Goal: Information Seeking & Learning: Learn about a topic

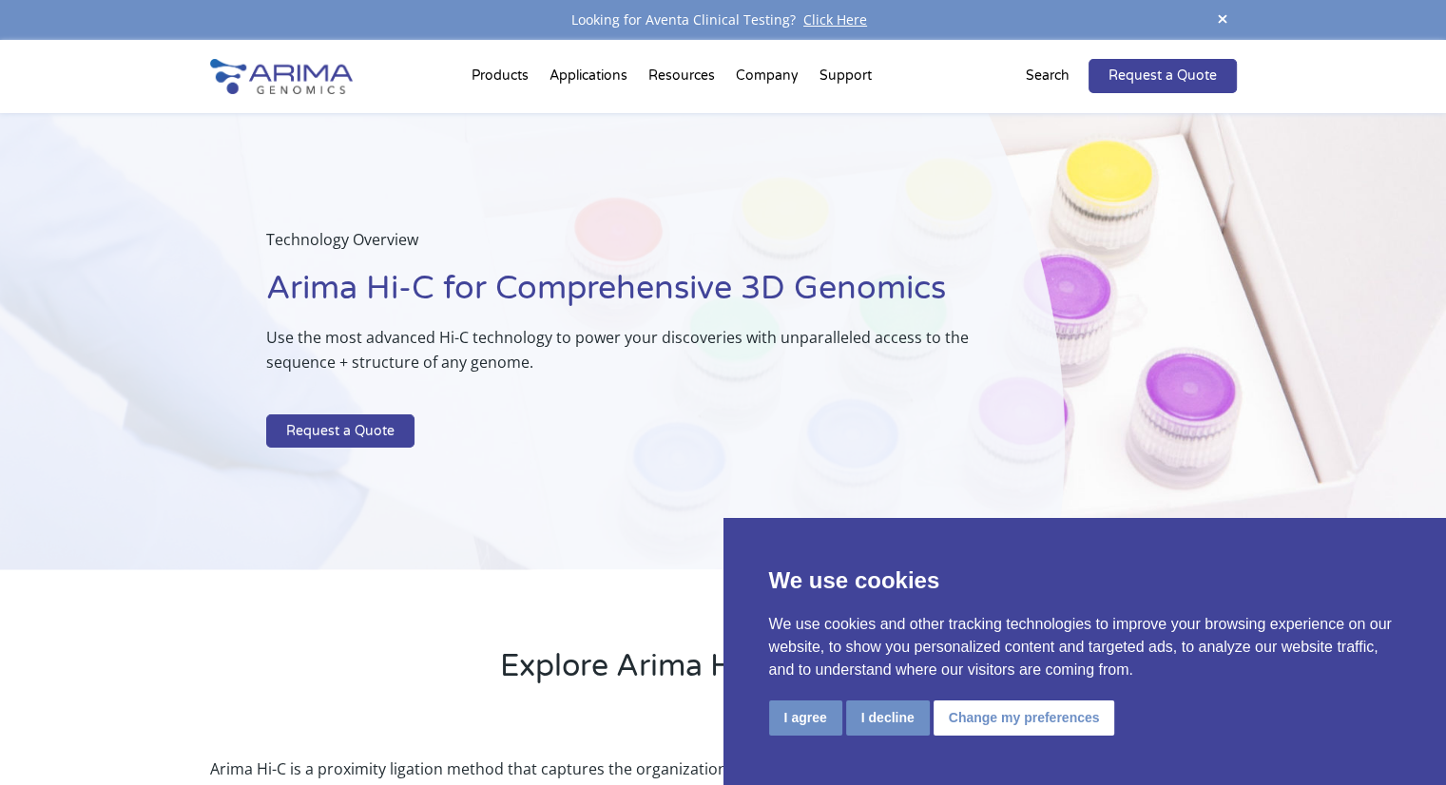
scroll to position [90, 0]
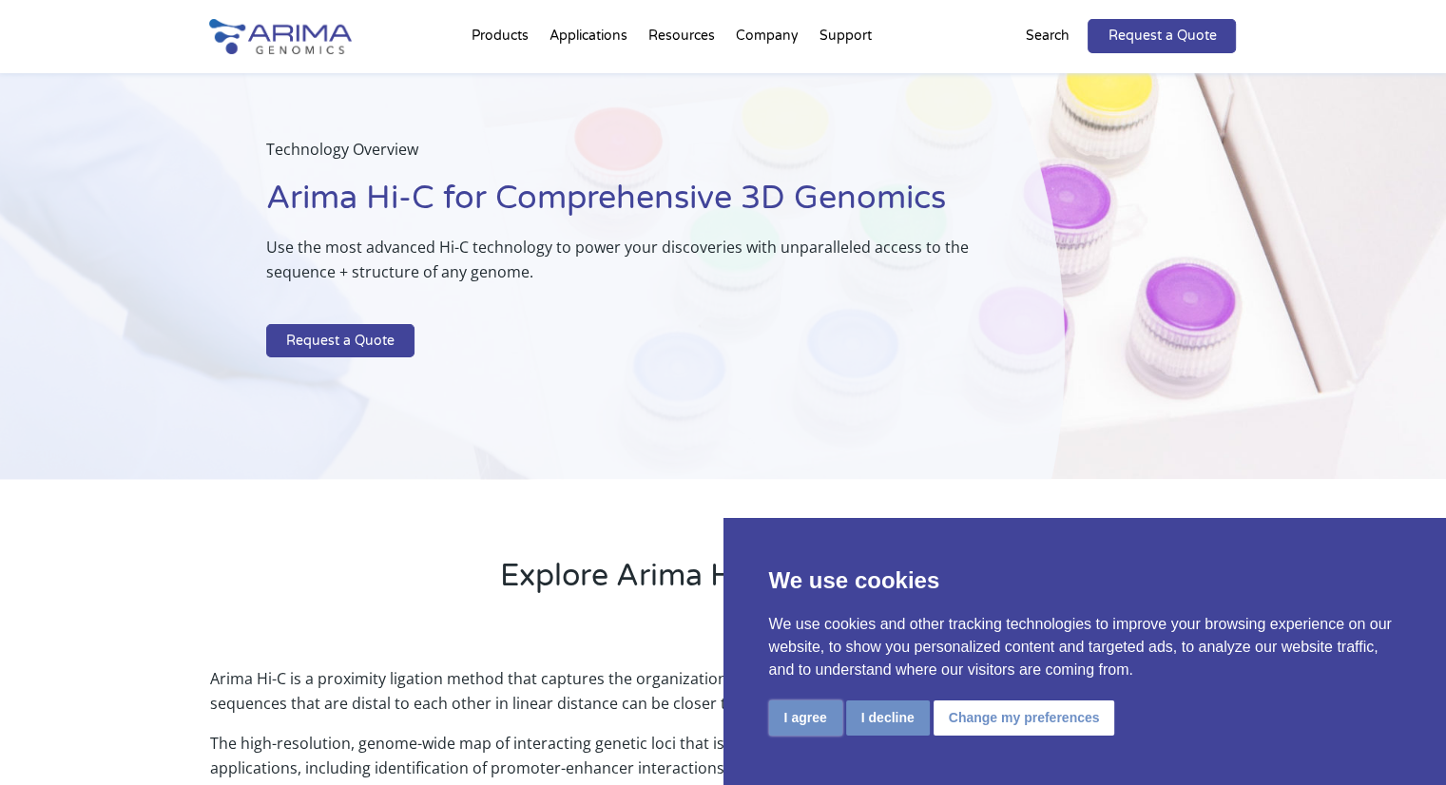
click at [815, 710] on button "I agree" at bounding box center [805, 718] width 73 height 35
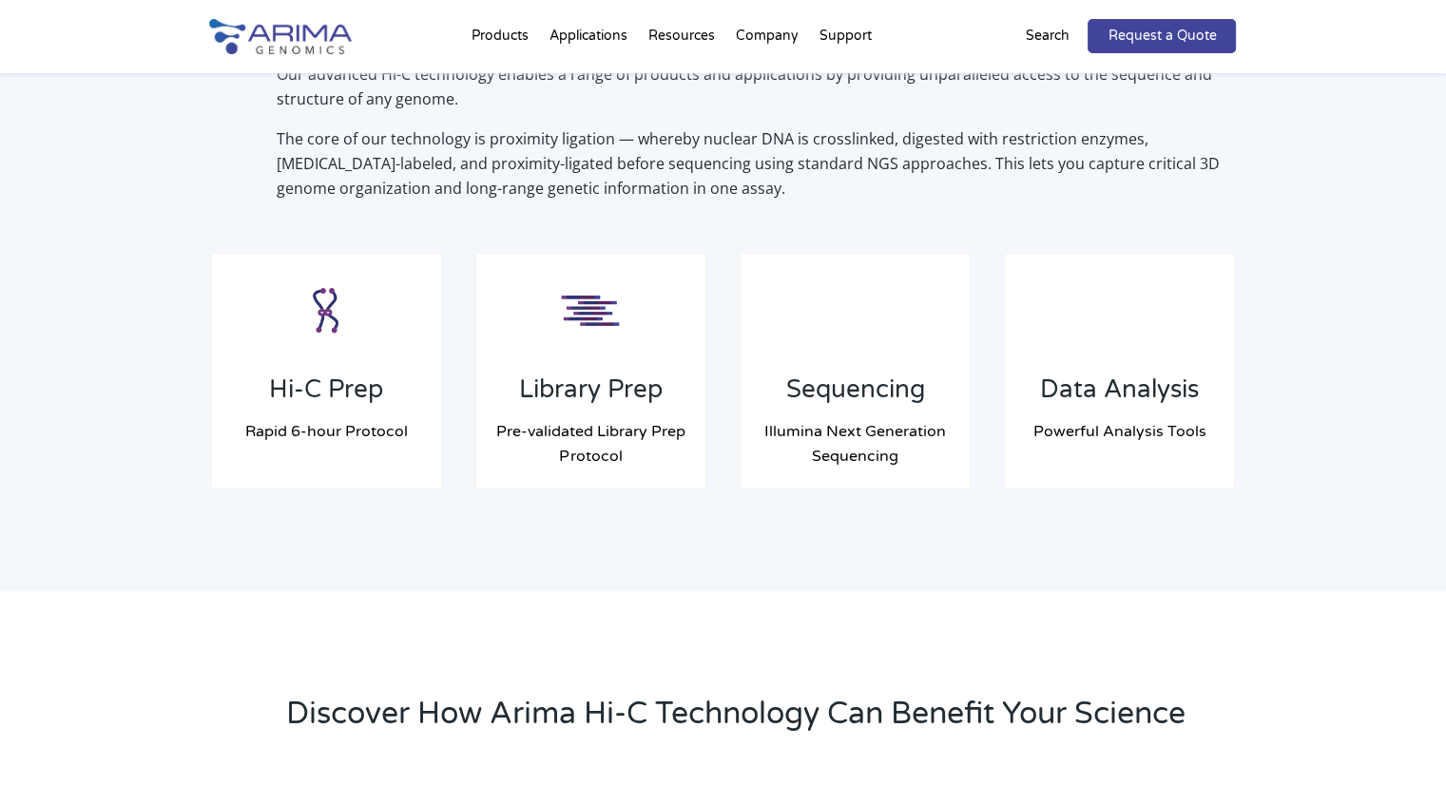
scroll to position [1471, 0]
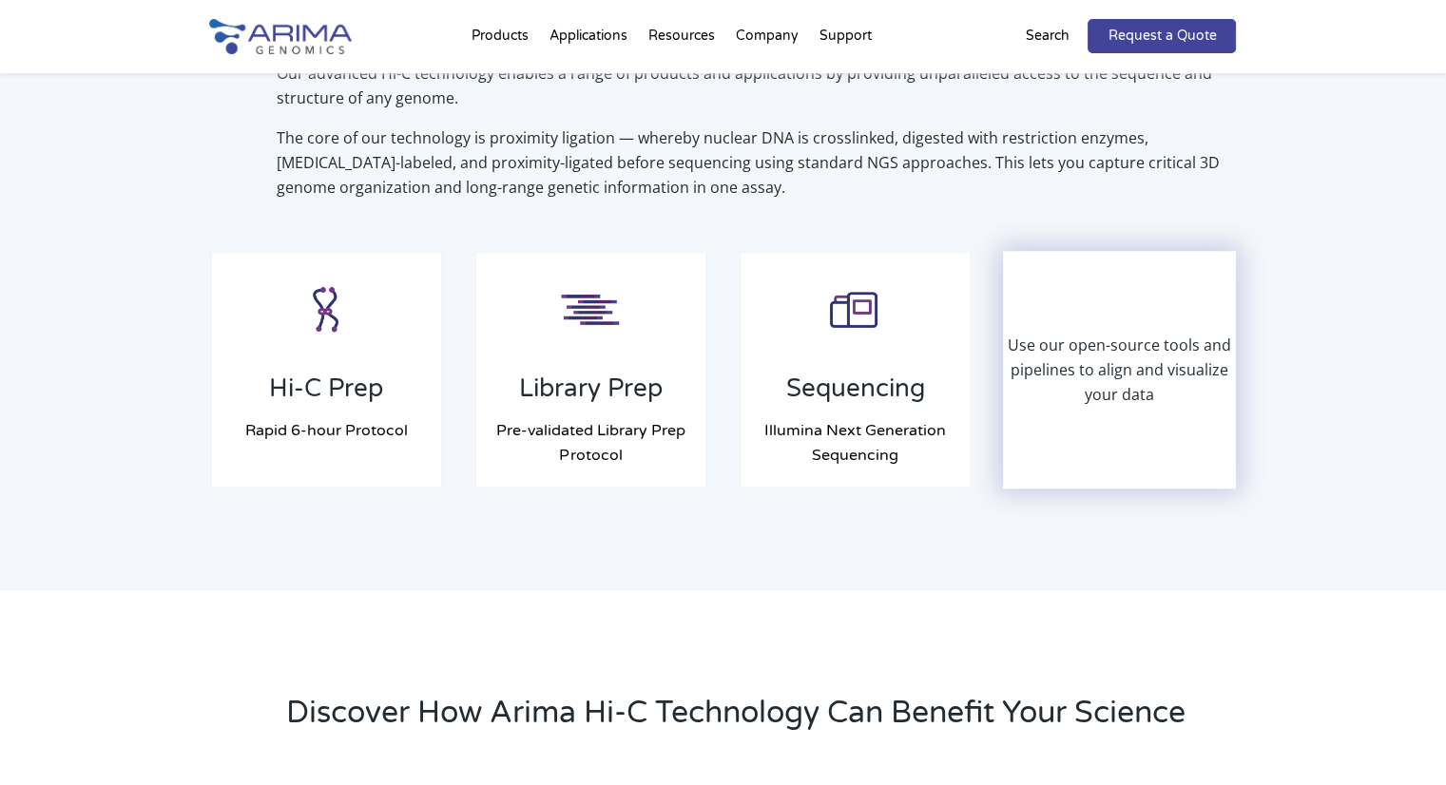
click at [1064, 465] on div "Use our open-source tools and pipelines to align and visualize your data" at bounding box center [1120, 370] width 230 height 234
click at [1100, 393] on p "Use our open-source tools and pipelines to align and visualize your data" at bounding box center [1120, 370] width 230 height 74
click at [1131, 398] on p "Use our open-source tools and pipelines to align and visualize your data" at bounding box center [1120, 370] width 230 height 74
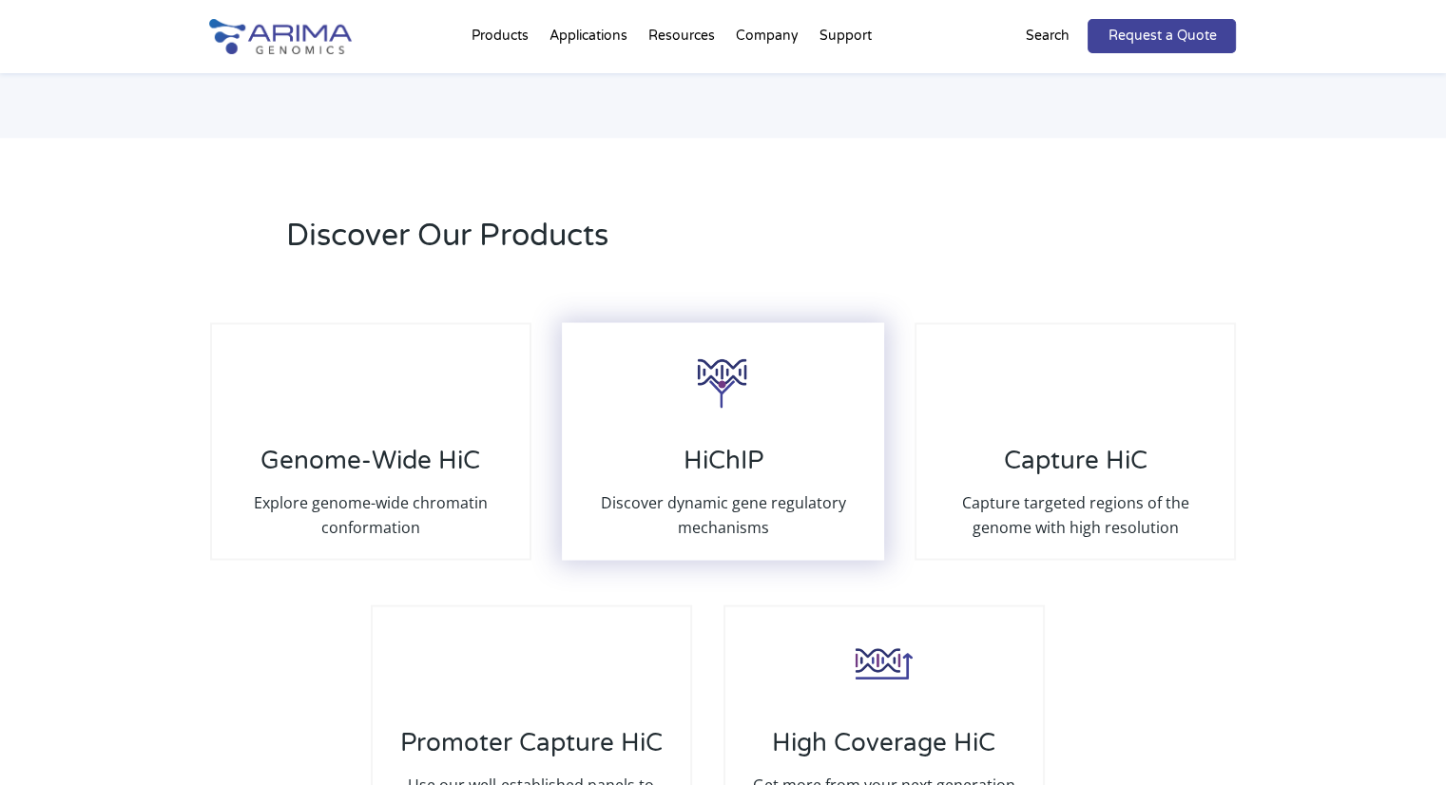
scroll to position [3560, 0]
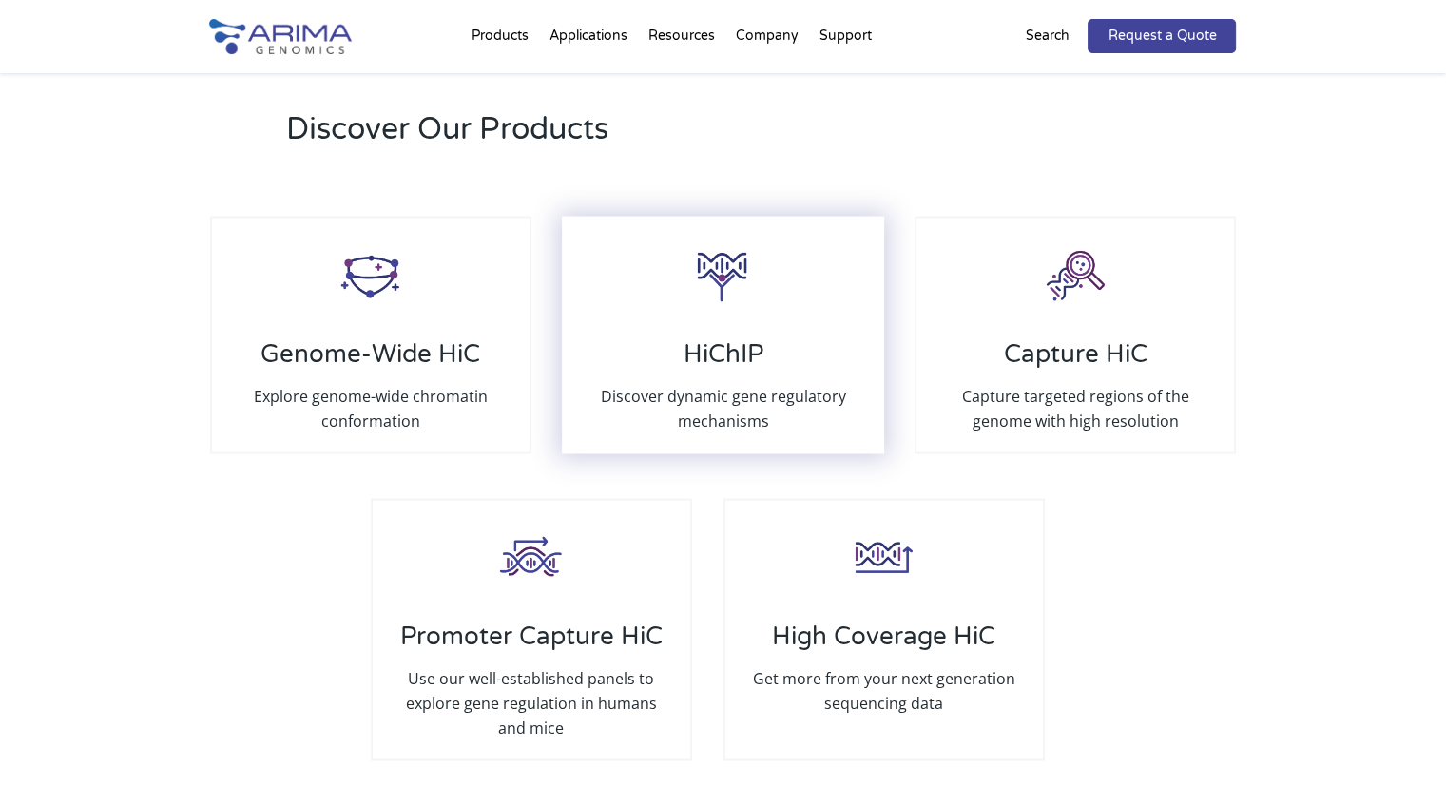
click at [717, 383] on p "Discover dynamic gene regulatory mechanisms" at bounding box center [722, 407] width 279 height 49
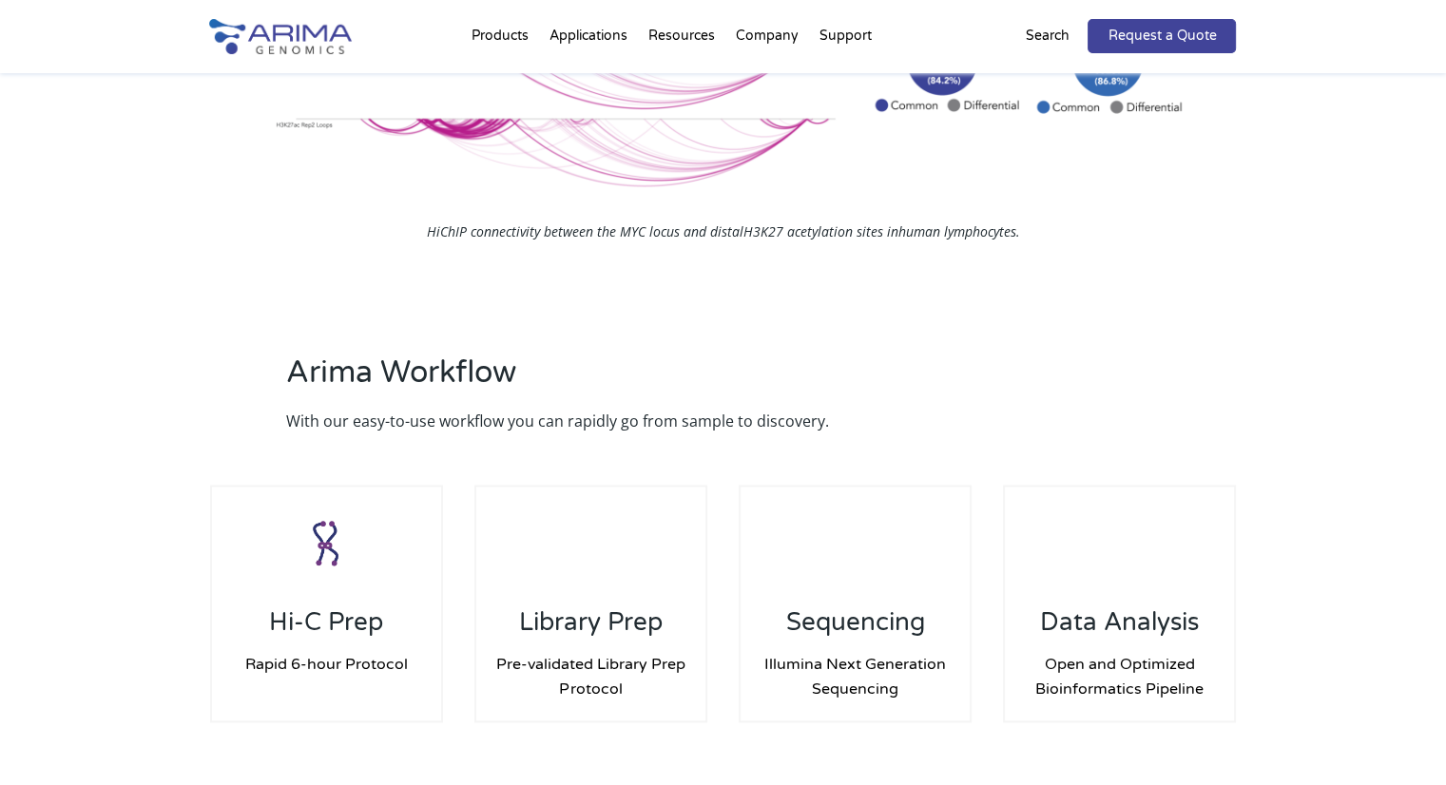
scroll to position [2551, 0]
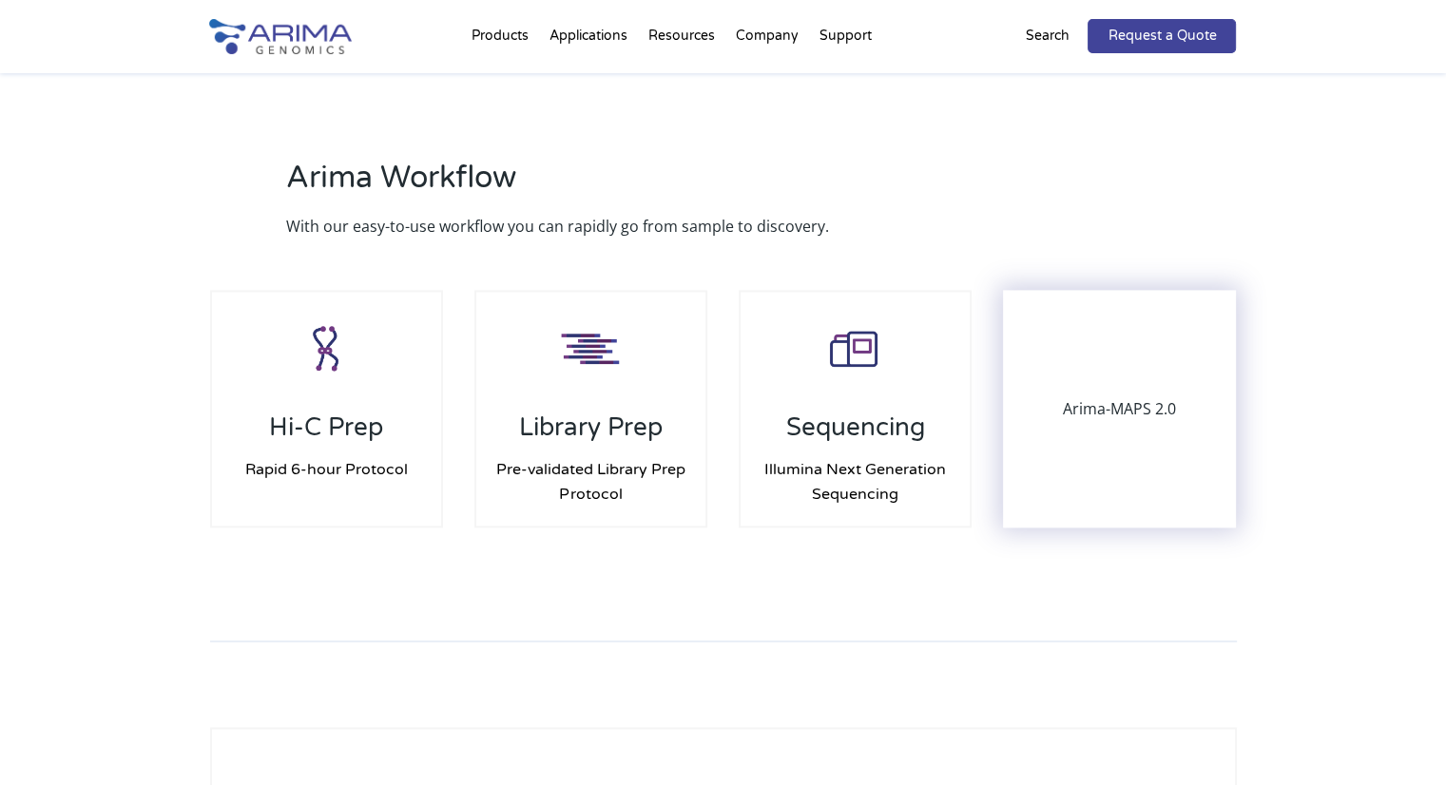
click at [1054, 438] on div "Arima-MAPS 2.0" at bounding box center [1120, 409] width 230 height 234
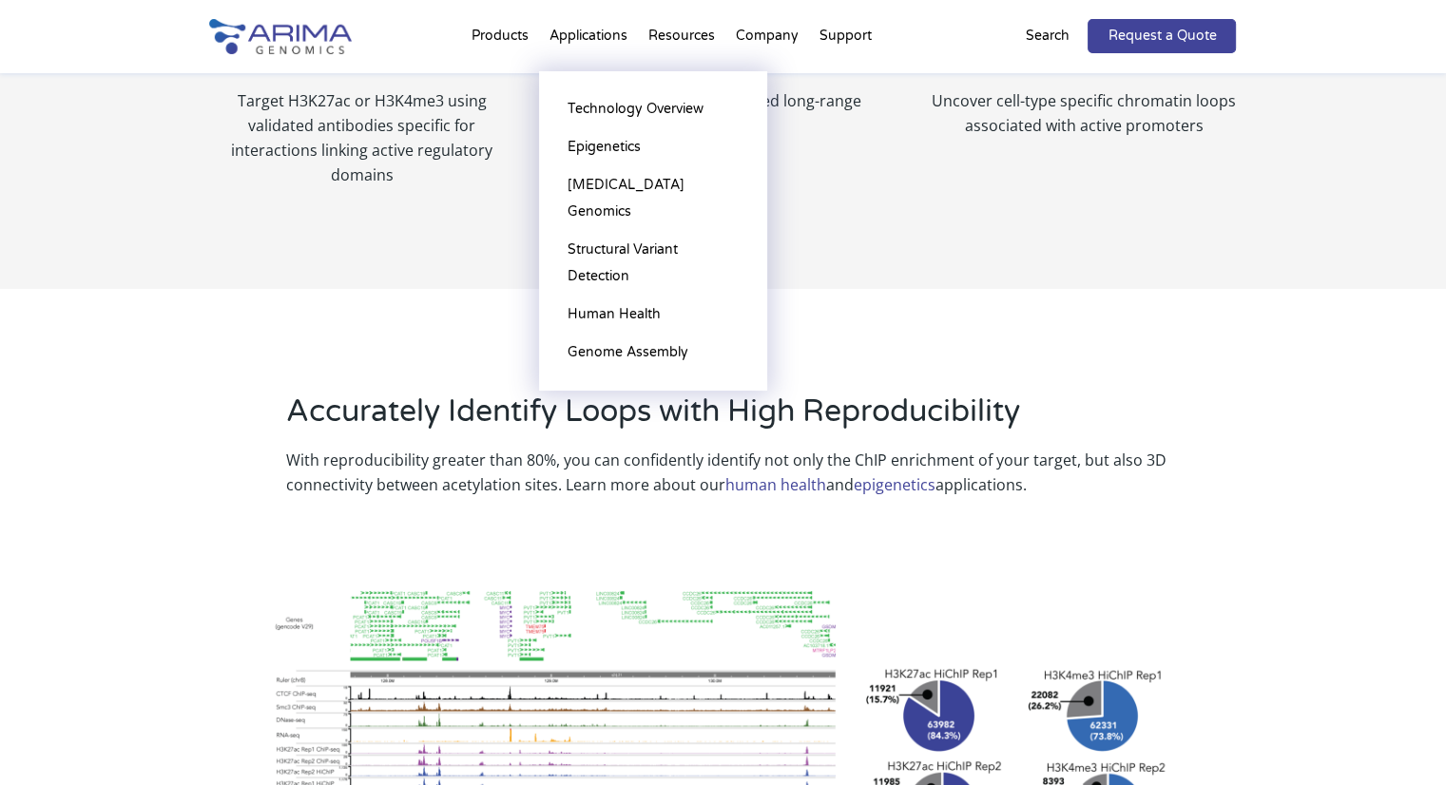
scroll to position [1608, 0]
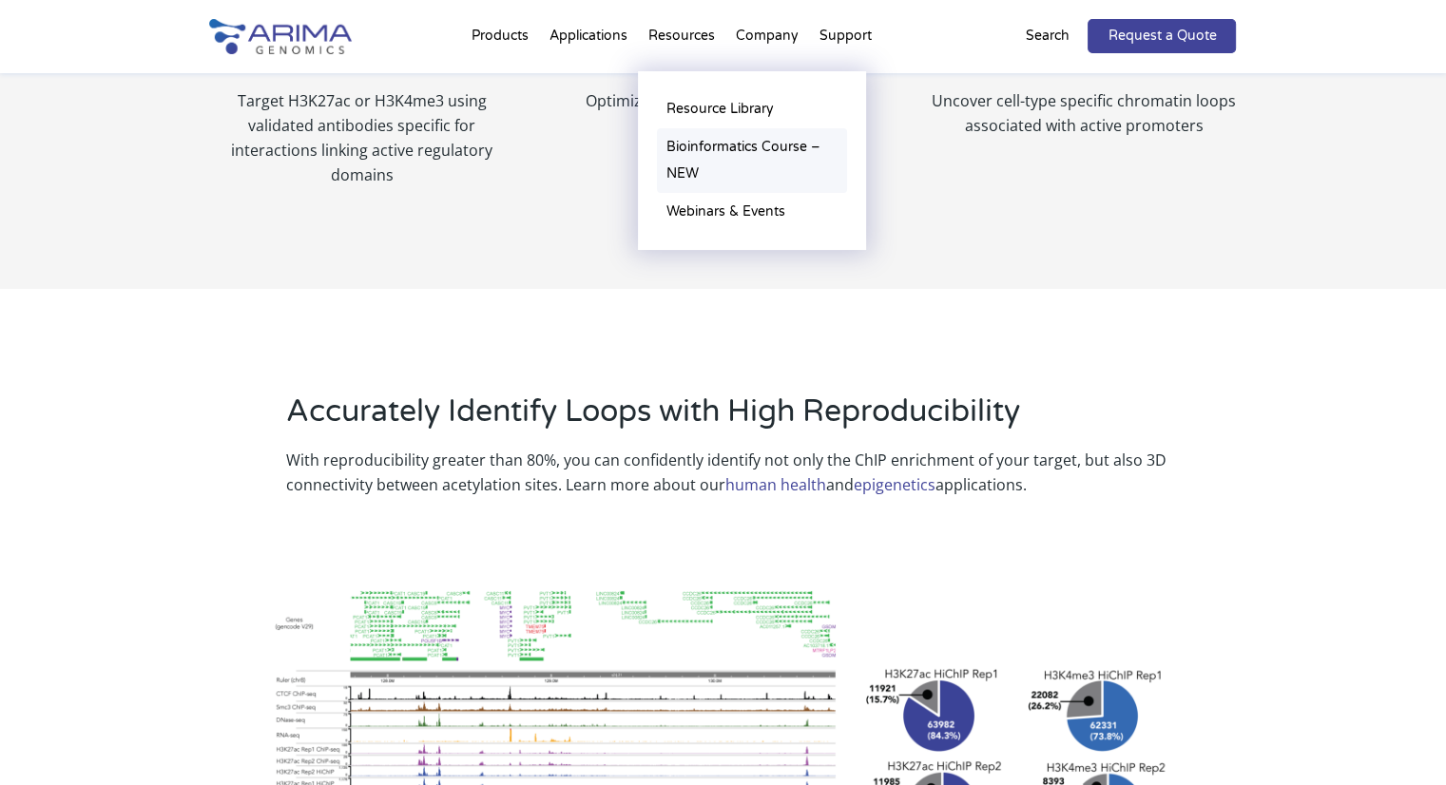
click at [692, 172] on link "Bioinformatics Course – NEW" at bounding box center [752, 160] width 190 height 65
